Goal: Check status: Check status

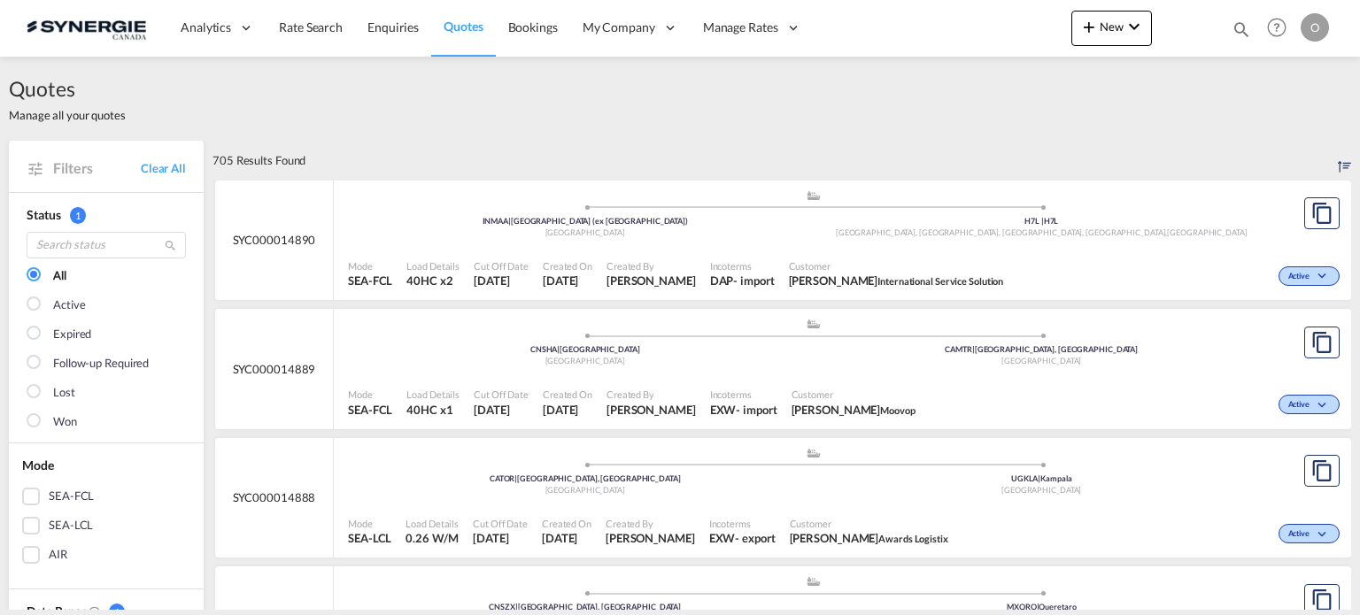
click at [1243, 29] on md-icon "icon-magnify" at bounding box center [1240, 28] width 19 height 19
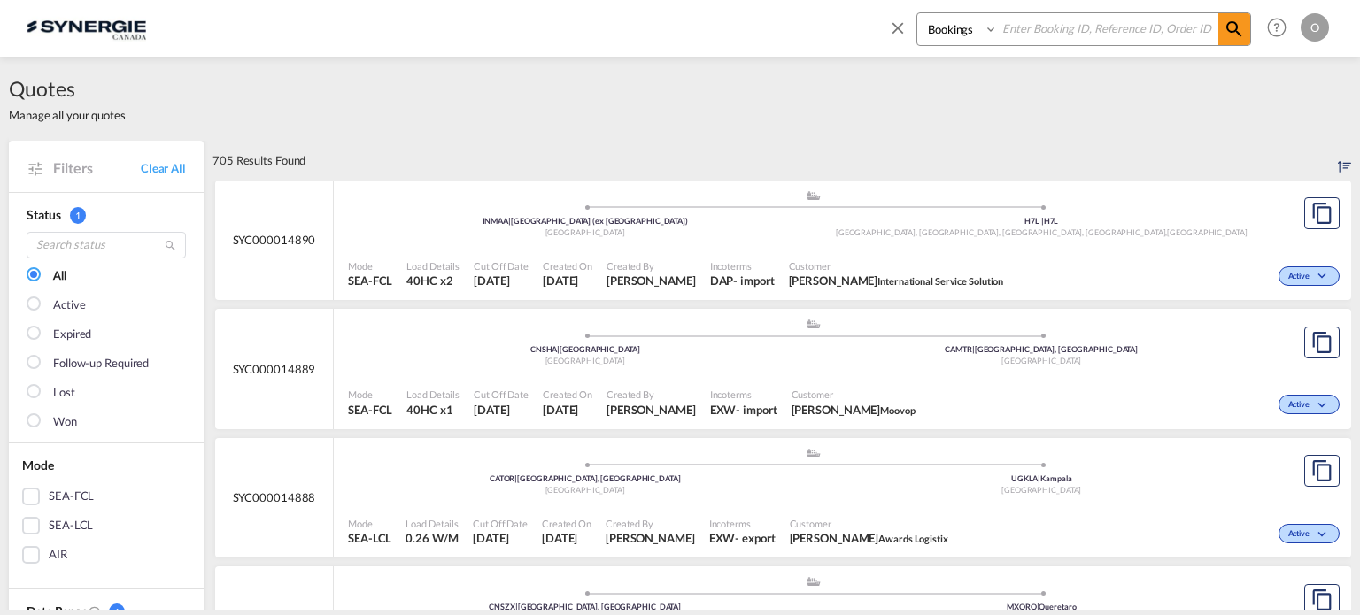
click at [960, 30] on select "Bookings Quotes Enquiries" at bounding box center [959, 29] width 84 height 32
select select "Quotes"
click at [917, 13] on select "Bookings Quotes Enquiries" at bounding box center [959, 29] width 84 height 32
click at [1029, 26] on input at bounding box center [1108, 28] width 220 height 31
paste input "SYC000014107"
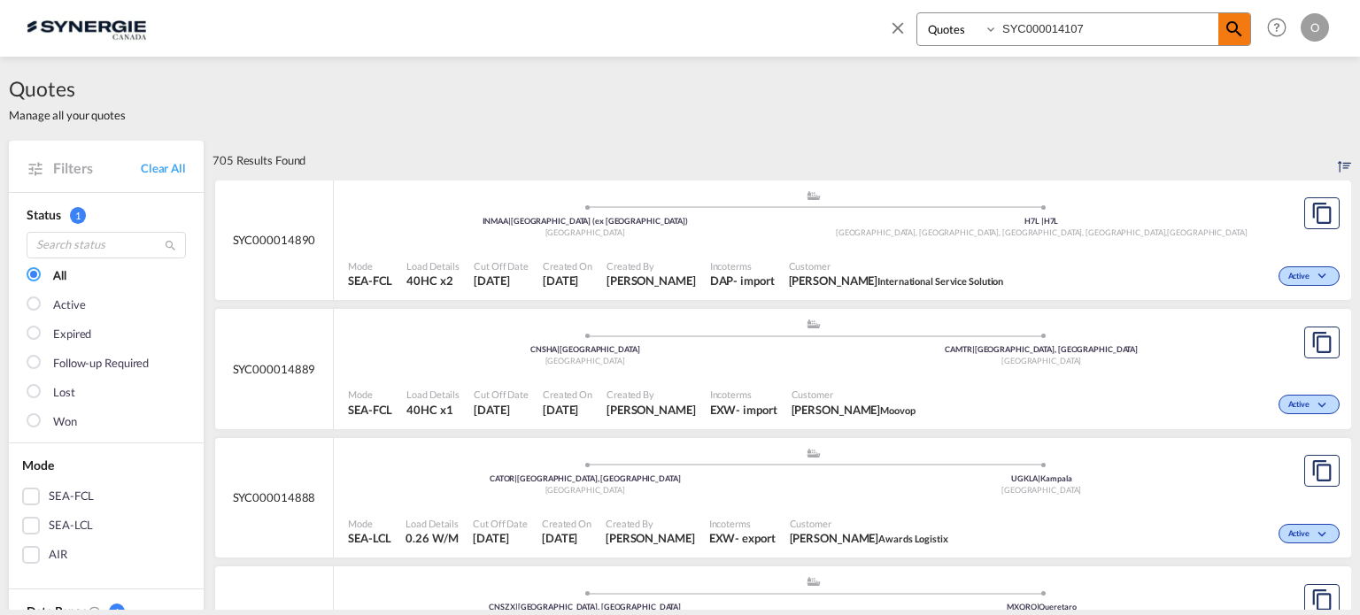
type input "SYC000014107"
click at [1231, 34] on md-icon "icon-magnify" at bounding box center [1233, 29] width 21 height 21
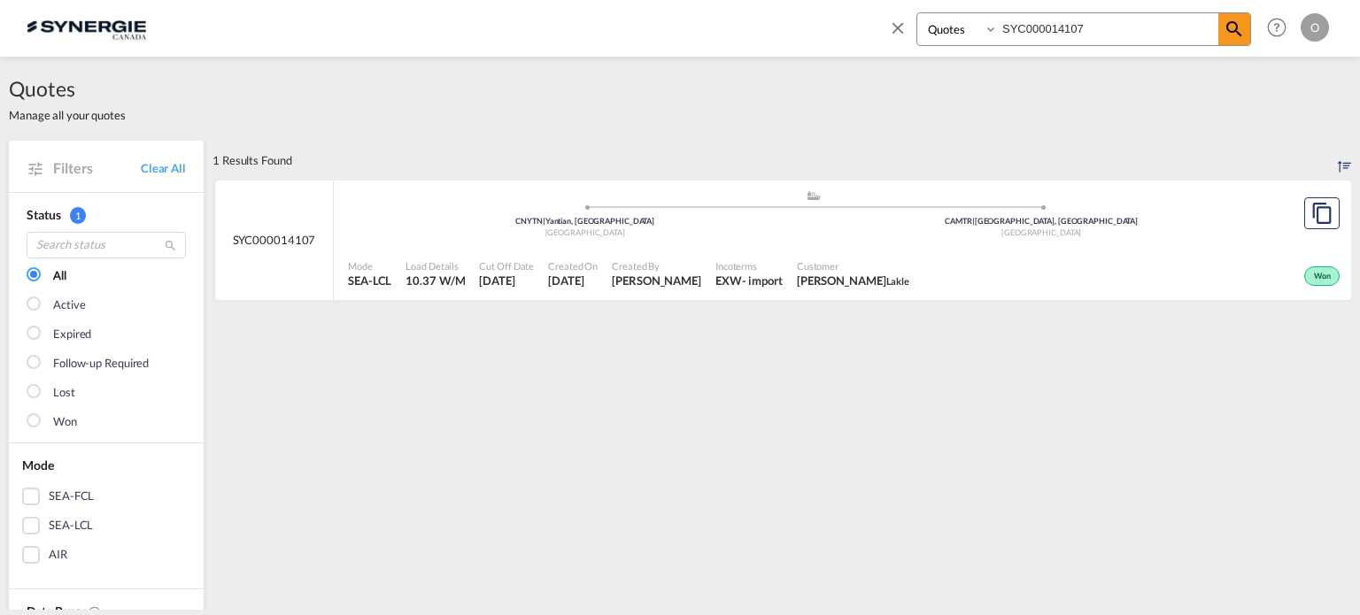
click at [872, 275] on span "Monic Harbour Lakle" at bounding box center [853, 281] width 112 height 16
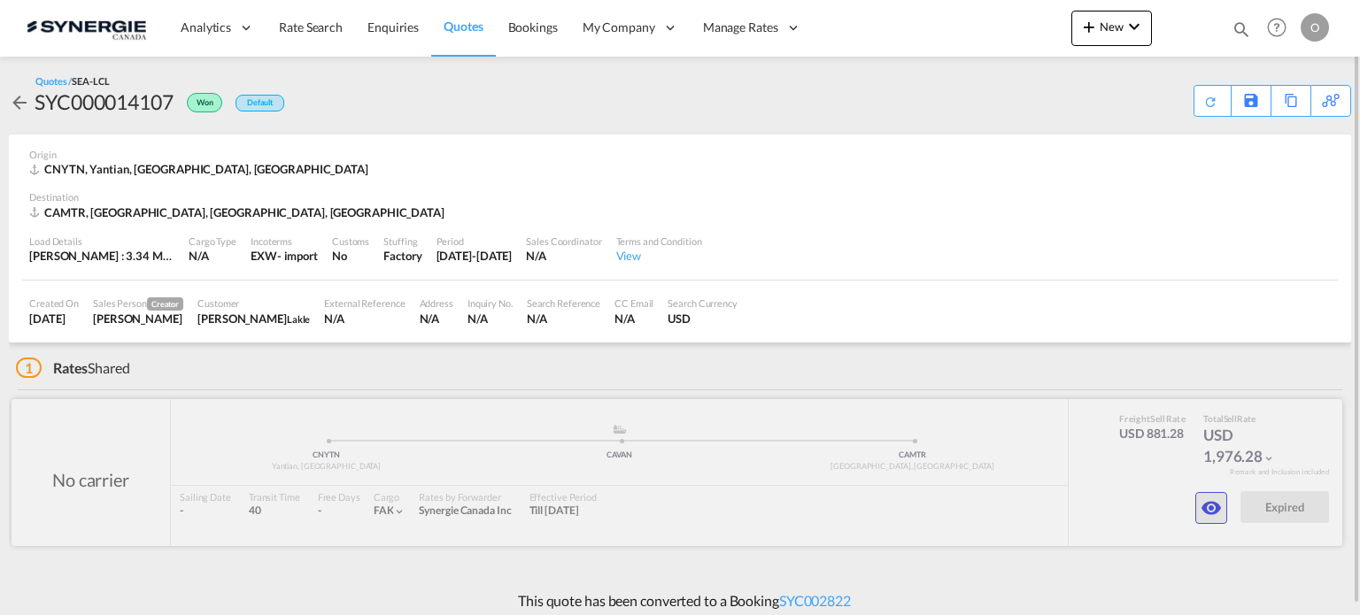
click at [1211, 509] on md-icon "icon-eye" at bounding box center [1210, 507] width 21 height 21
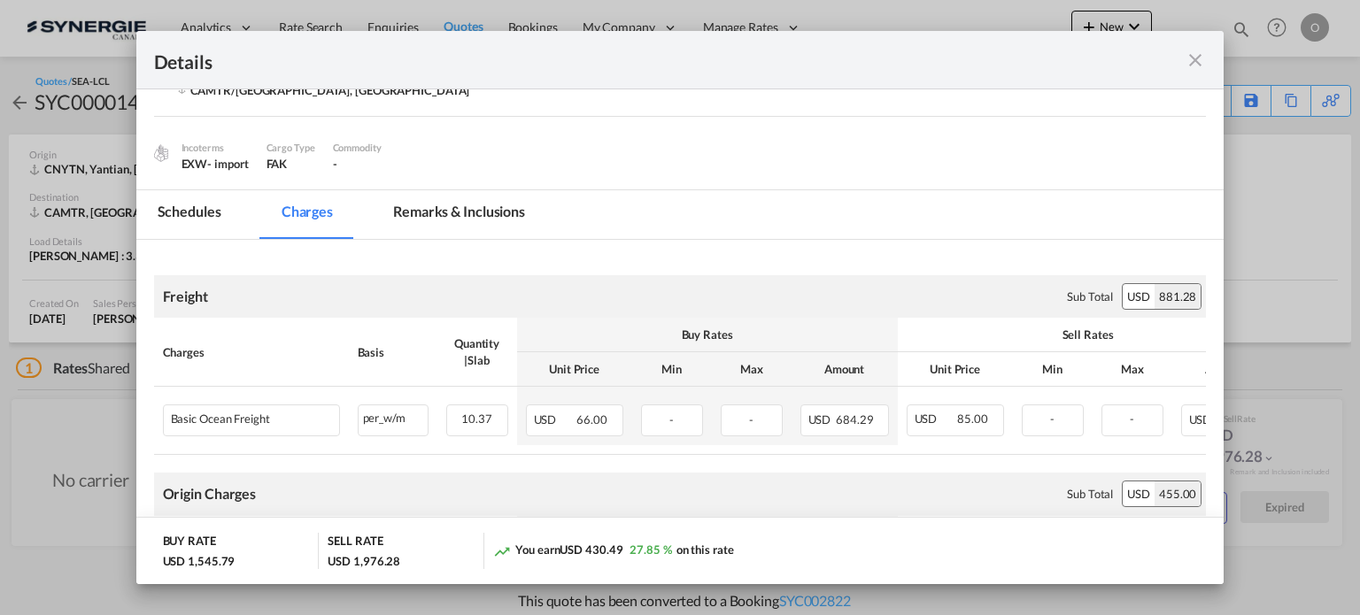
scroll to position [89, 0]
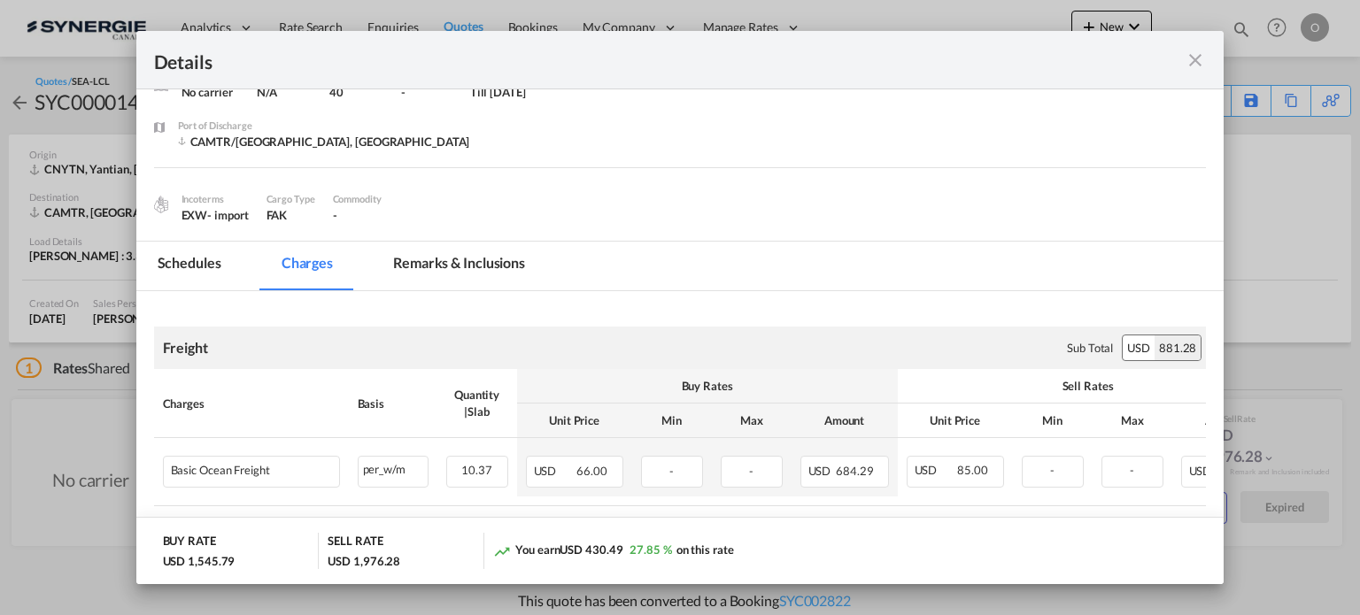
click at [482, 261] on md-tab-item "Remarks & Inclusions" at bounding box center [459, 266] width 174 height 49
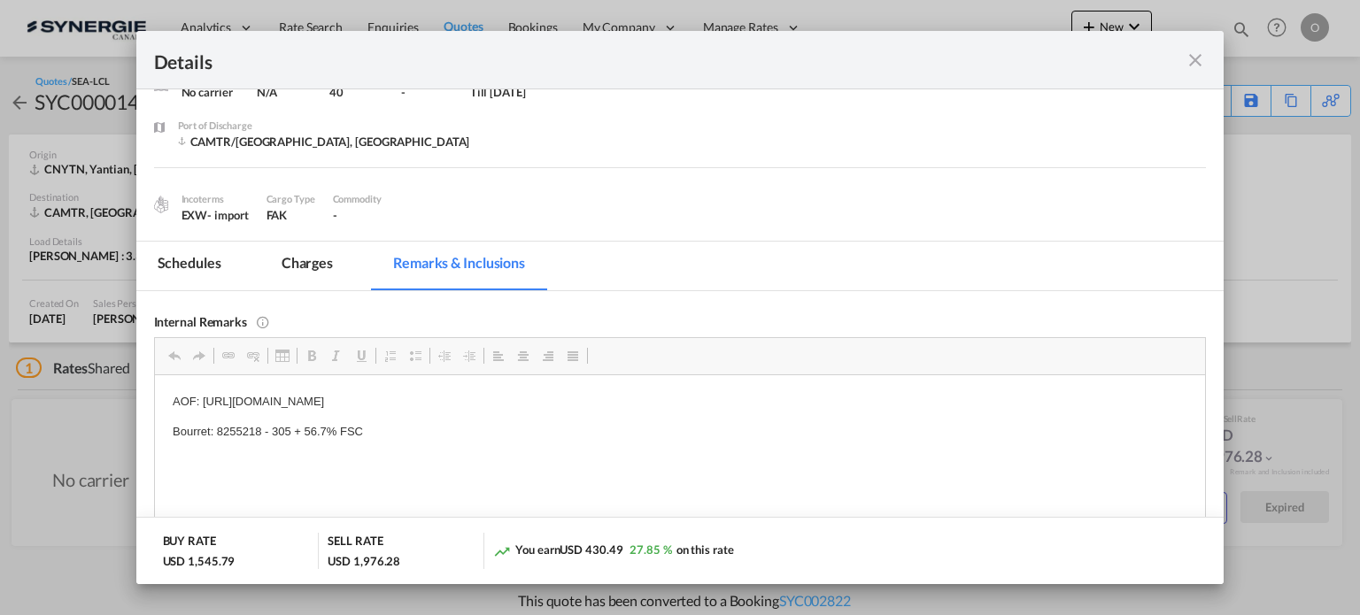
scroll to position [177, 0]
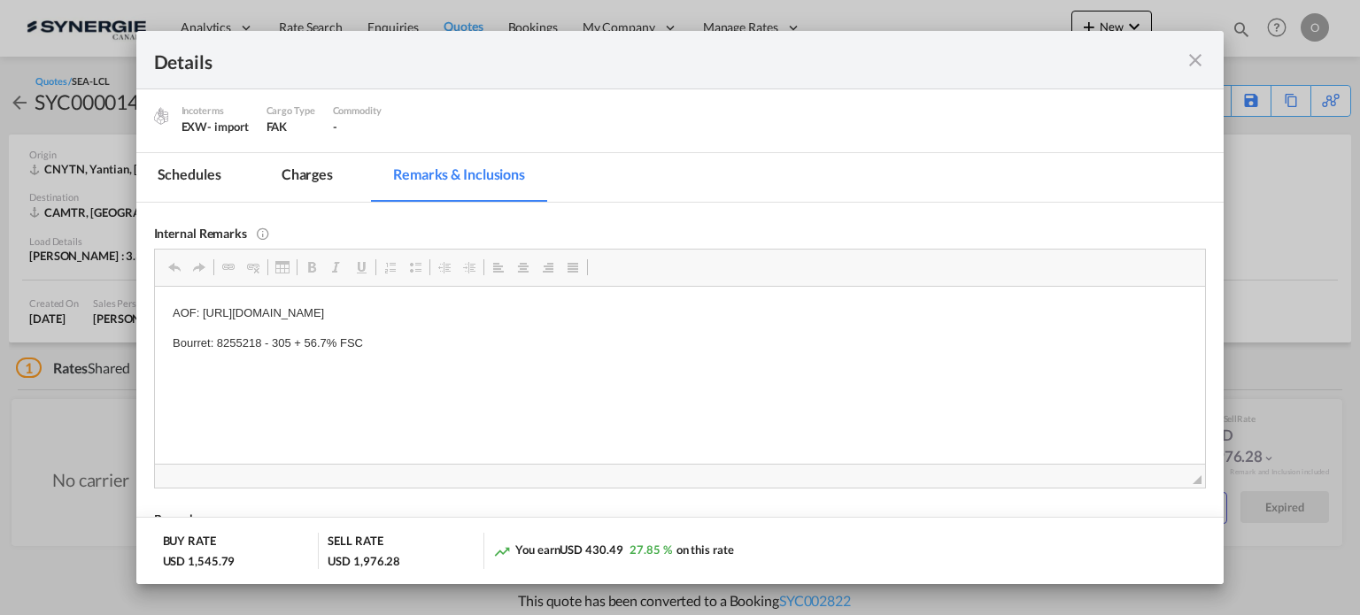
drag, startPoint x: 390, startPoint y: 340, endPoint x: 182, endPoint y: 335, distance: 208.1
click at [197, 344] on p "Bourret: 8255218 - 305 + 56.7% FSC" at bounding box center [679, 343] width 1015 height 19
drag, startPoint x: 370, startPoint y: 347, endPoint x: 163, endPoint y: 347, distance: 207.1
click at [163, 347] on html "AOF: [URL][DOMAIN_NAME] Bourret: 8255218 - 305 + 56.7% FSC" at bounding box center [679, 328] width 1051 height 84
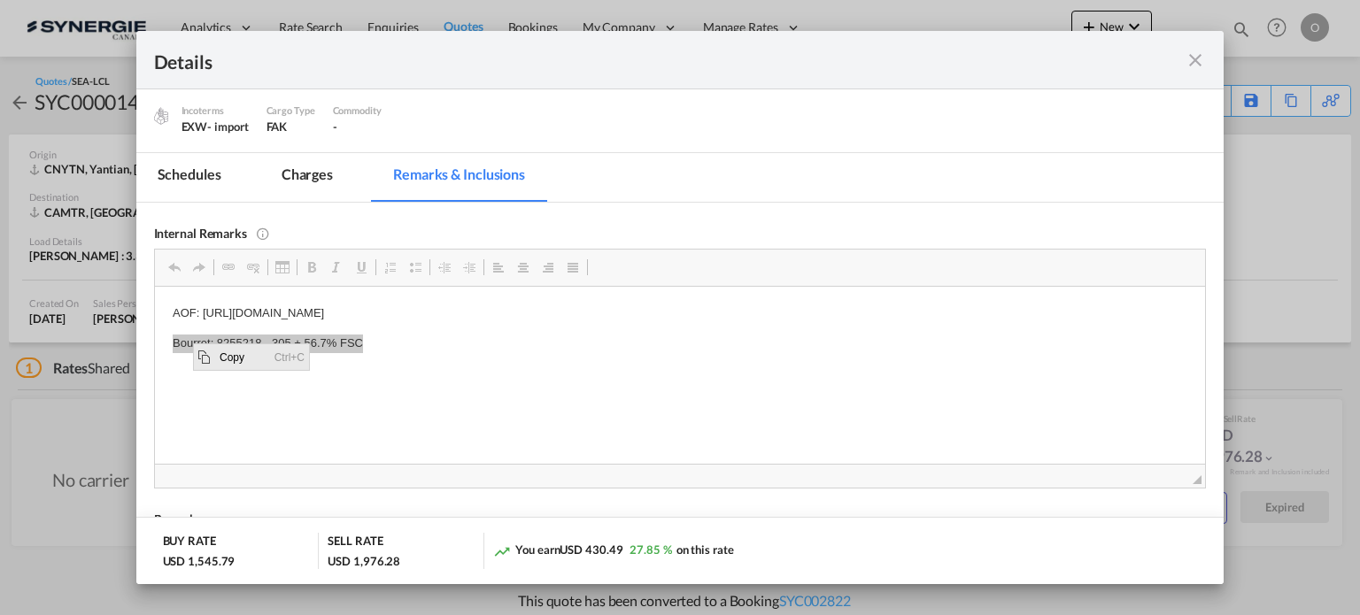
click at [235, 358] on span "Copy" at bounding box center [242, 356] width 55 height 26
copy p "Bourret: 8255218 - 305 + 56.7% FSC"
